Goal: Task Accomplishment & Management: Manage account settings

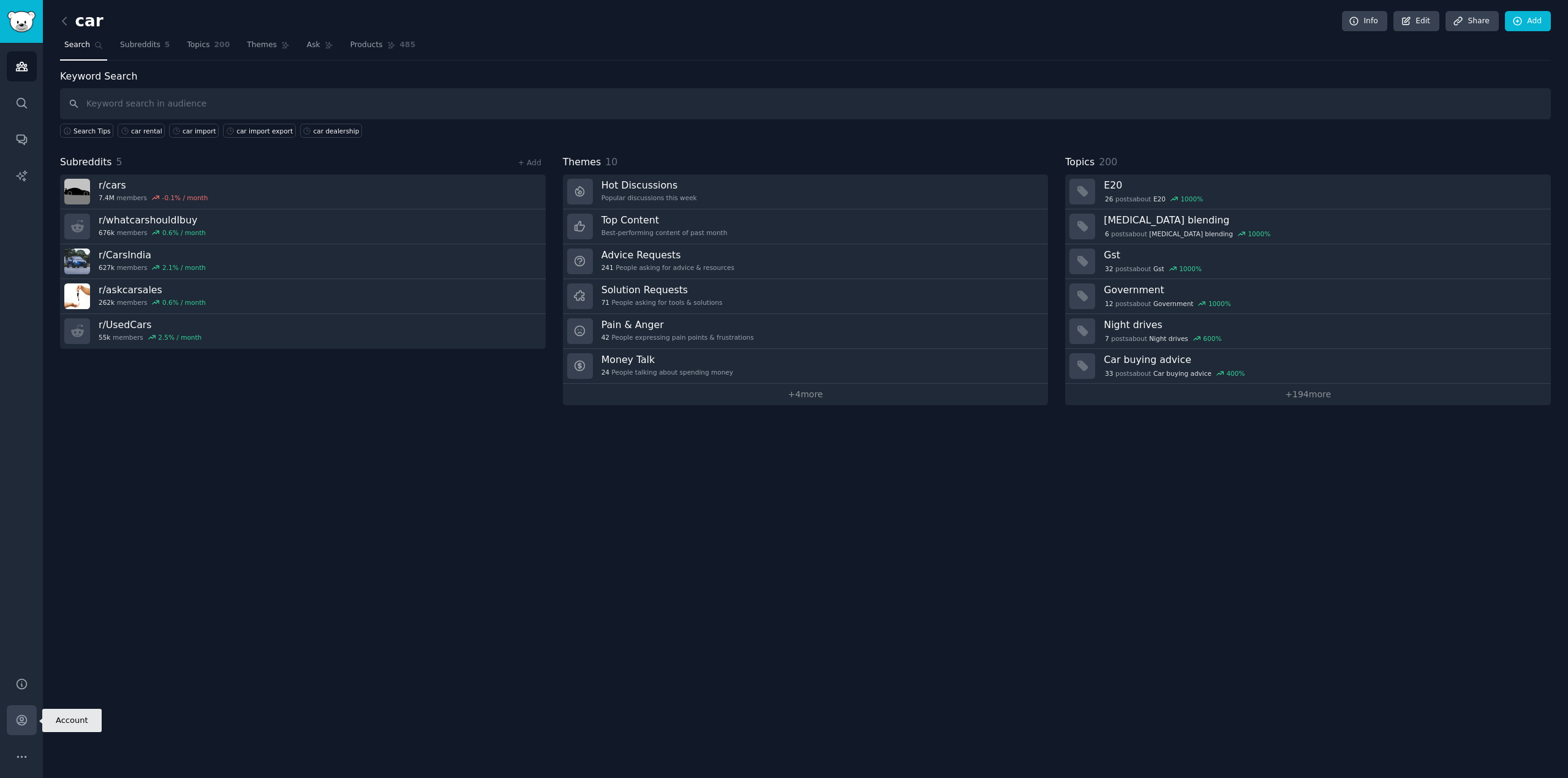
click at [16, 725] on icon "Sidebar" at bounding box center [21, 720] width 13 height 13
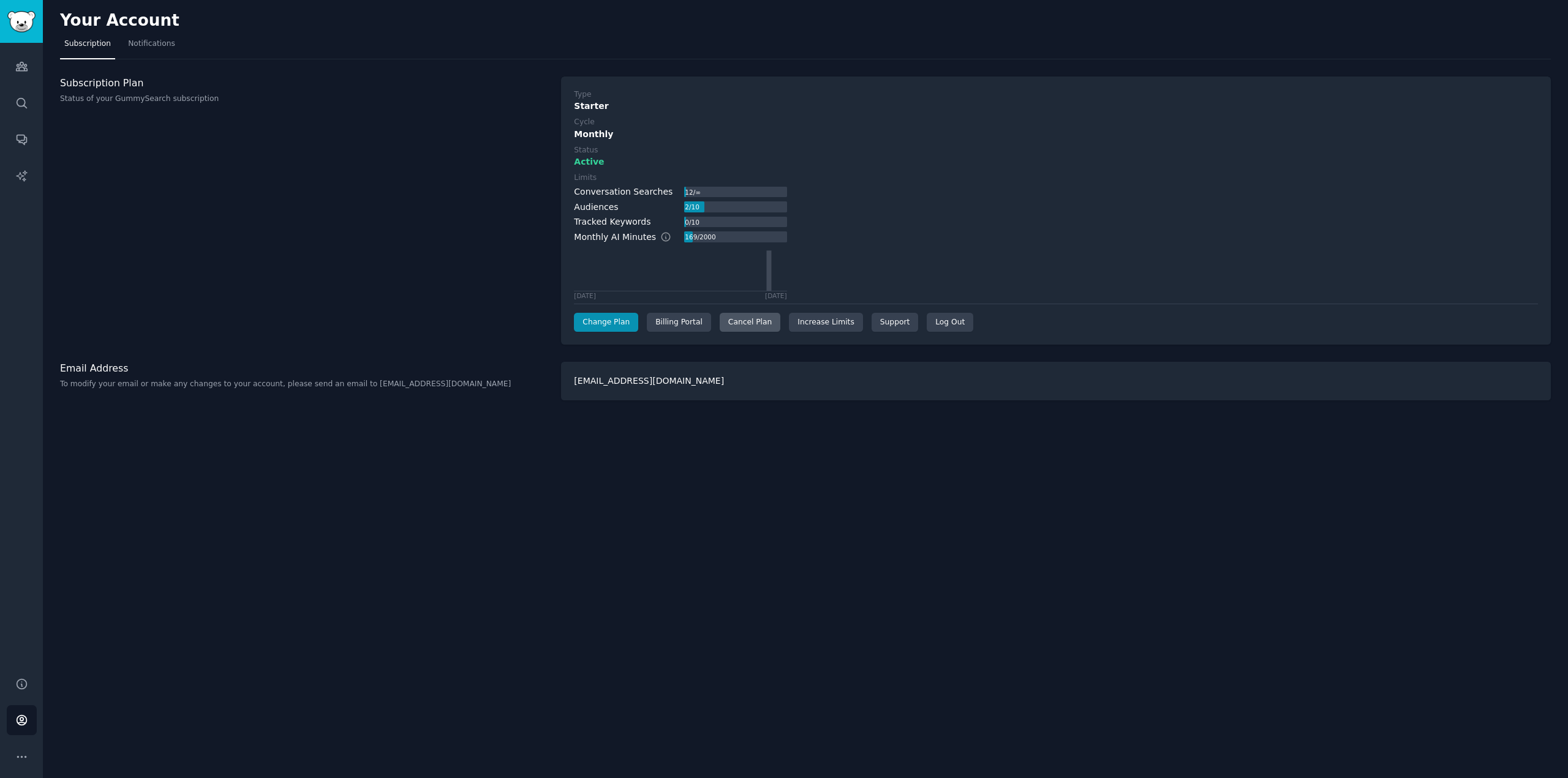
click at [747, 324] on div "Cancel Plan" at bounding box center [750, 323] width 61 height 19
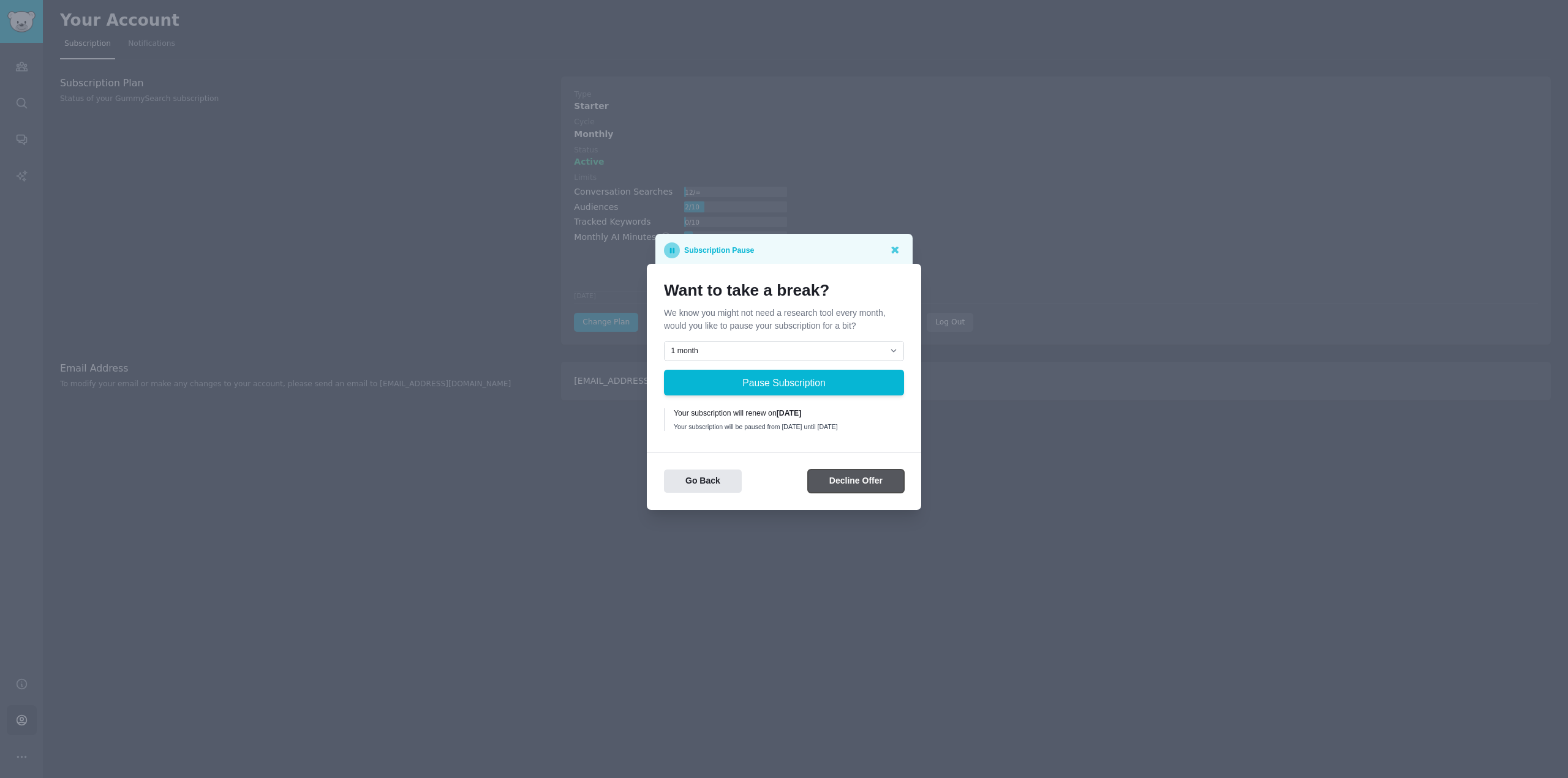
click at [841, 486] on button "Decline Offer" at bounding box center [856, 482] width 96 height 24
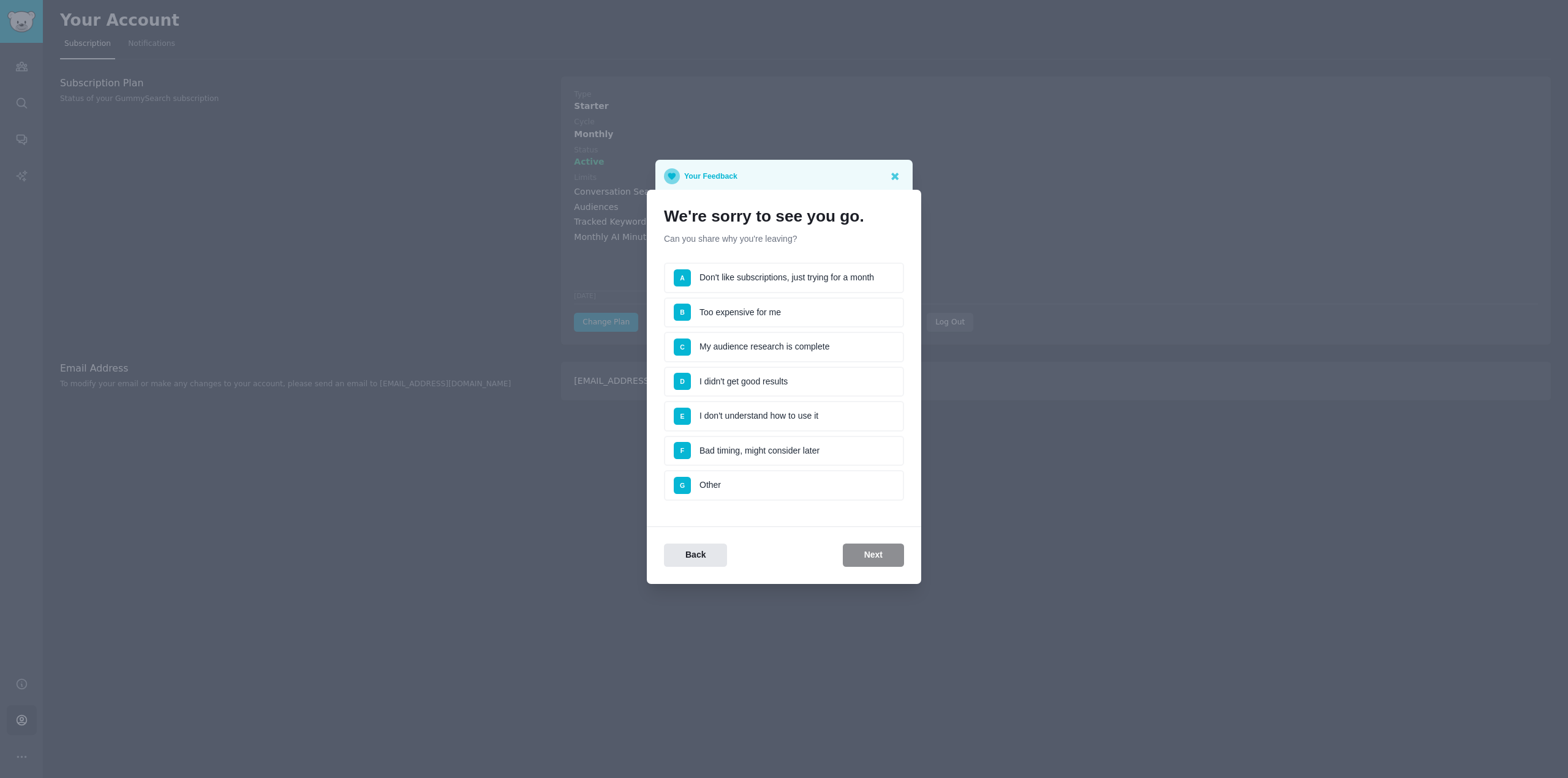
click at [762, 313] on li "B Too expensive for me" at bounding box center [784, 313] width 240 height 31
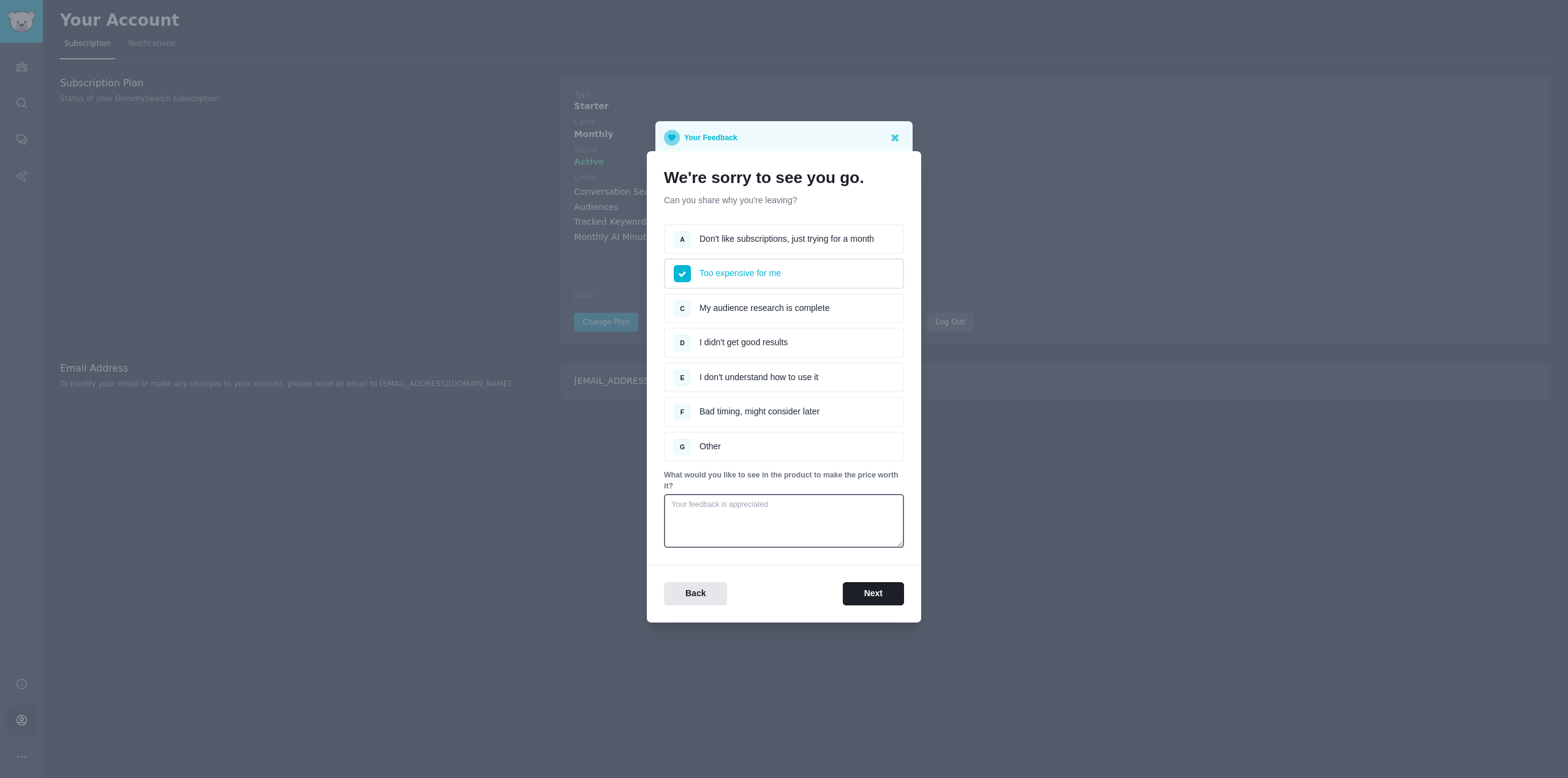
click at [767, 239] on li "A Don't like subscriptions, just trying for a month" at bounding box center [784, 239] width 240 height 31
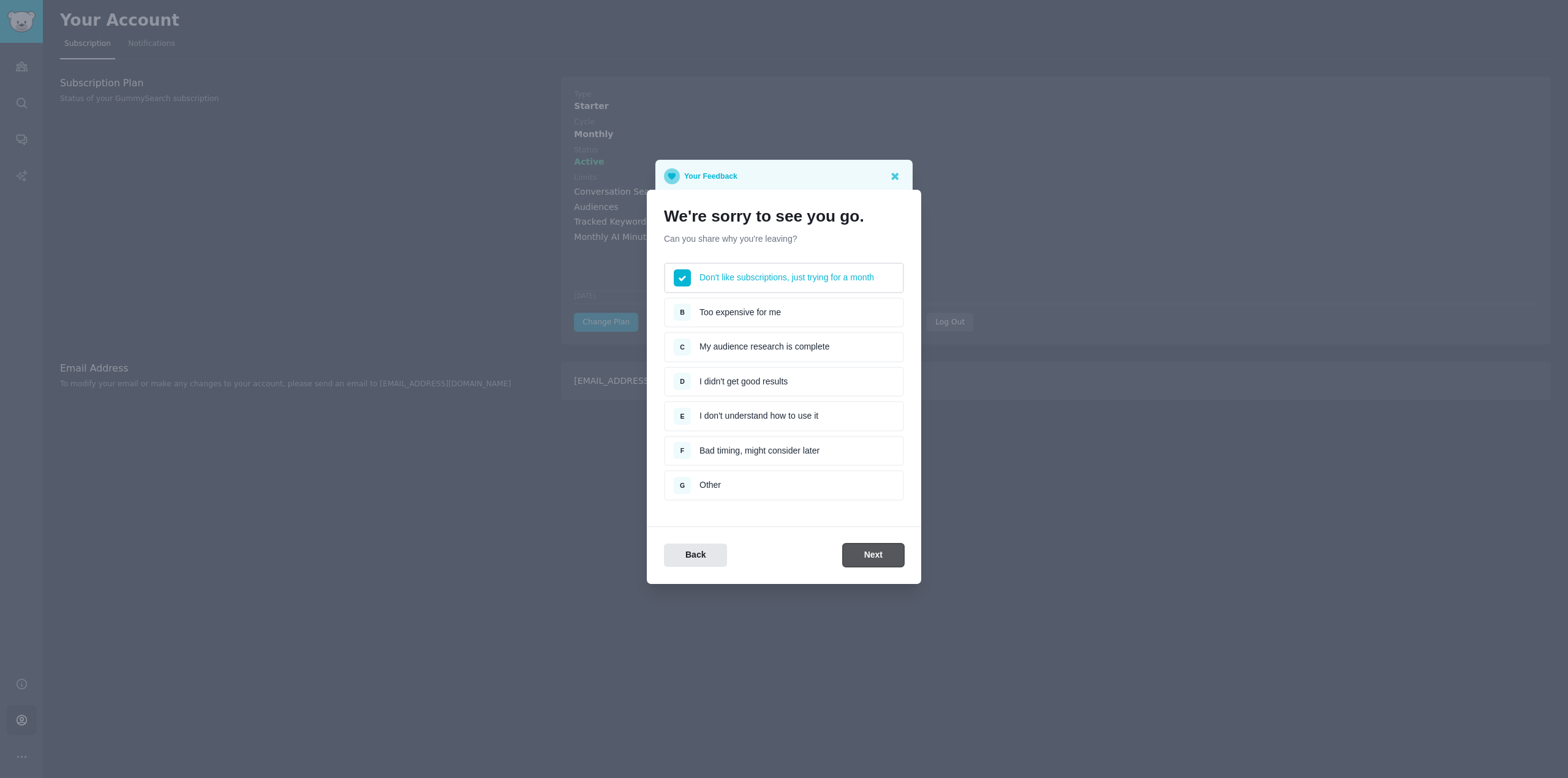
click at [858, 555] on button "Next" at bounding box center [873, 555] width 61 height 24
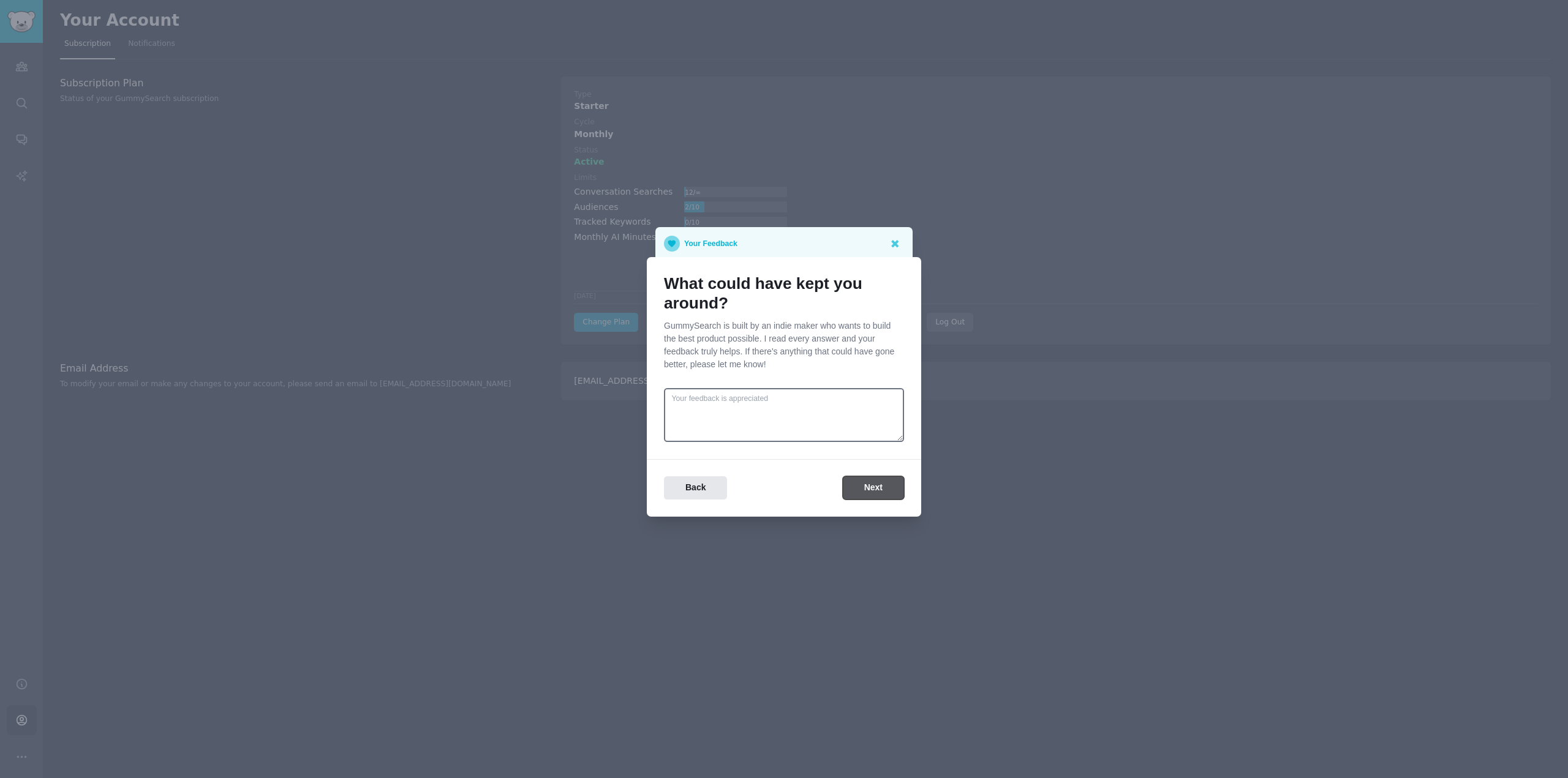
click at [877, 488] on button "Next" at bounding box center [873, 488] width 61 height 24
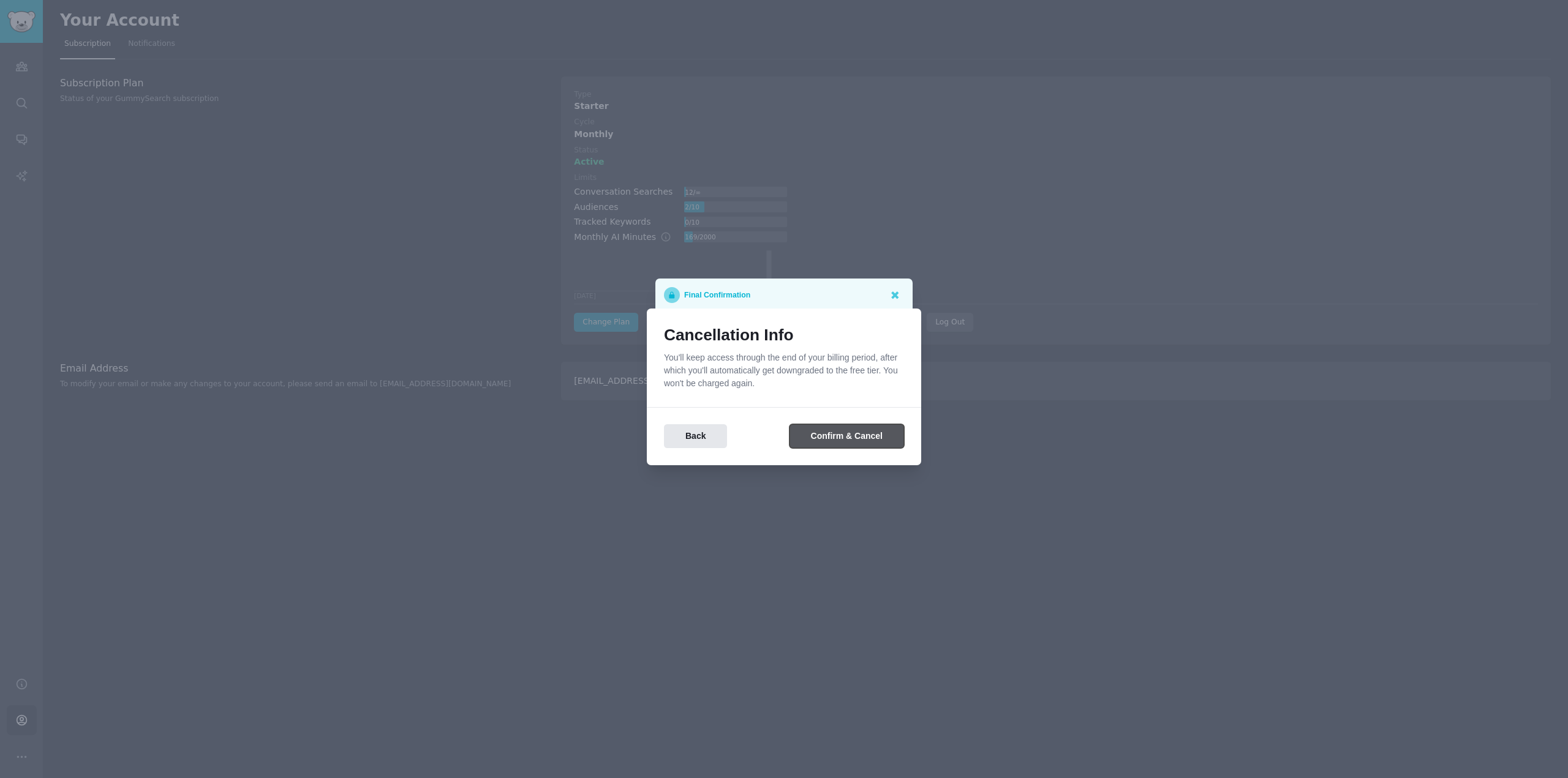
click at [870, 438] on button "Confirm & Cancel" at bounding box center [847, 436] width 114 height 24
